Goal: Find specific page/section: Find specific page/section

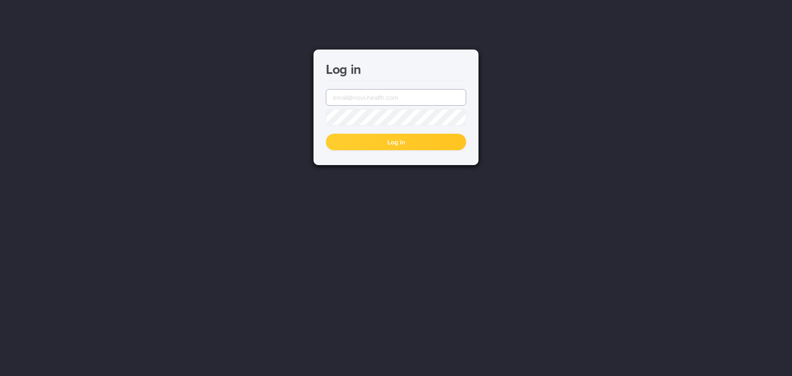
type input "[EMAIL_ADDRESS][DOMAIN_NAME]"
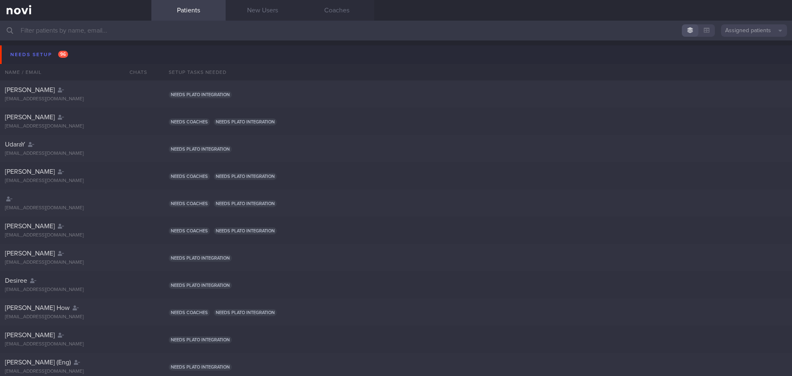
click at [765, 31] on button "Assigned patients" at bounding box center [754, 30] width 66 height 12
click at [744, 59] on button "All active patients" at bounding box center [754, 57] width 66 height 12
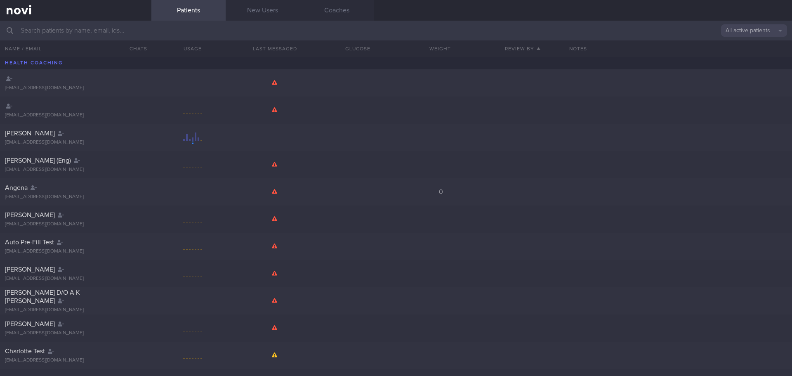
click at [335, 32] on input "text" at bounding box center [396, 31] width 792 height 20
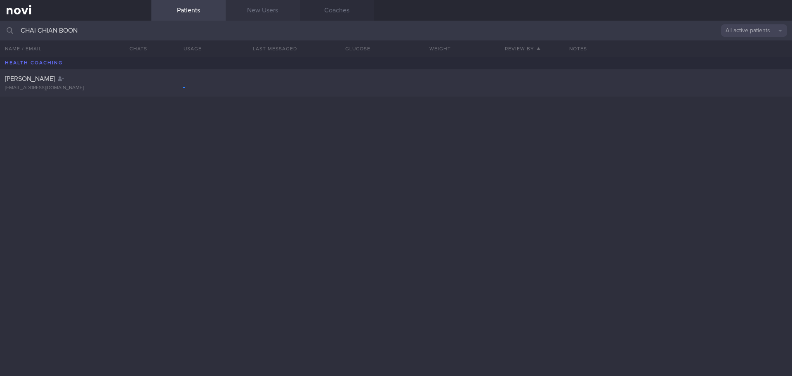
type input "CHAI CHIAN BOON"
click at [272, 11] on link "New Users" at bounding box center [263, 10] width 74 height 21
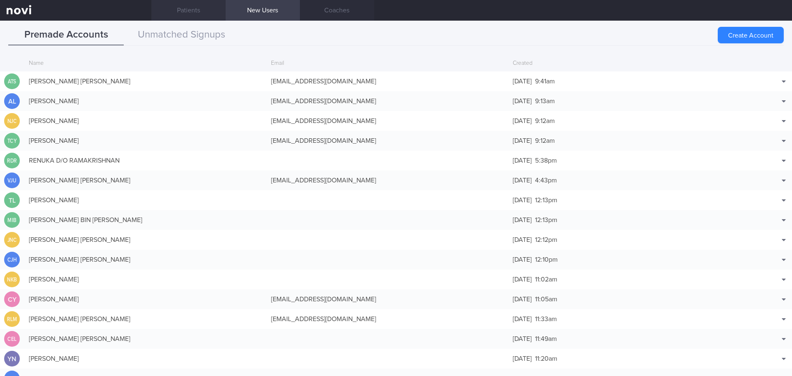
click at [178, 6] on link "Patients" at bounding box center [188, 10] width 74 height 21
